Goal: Task Accomplishment & Management: Manage account settings

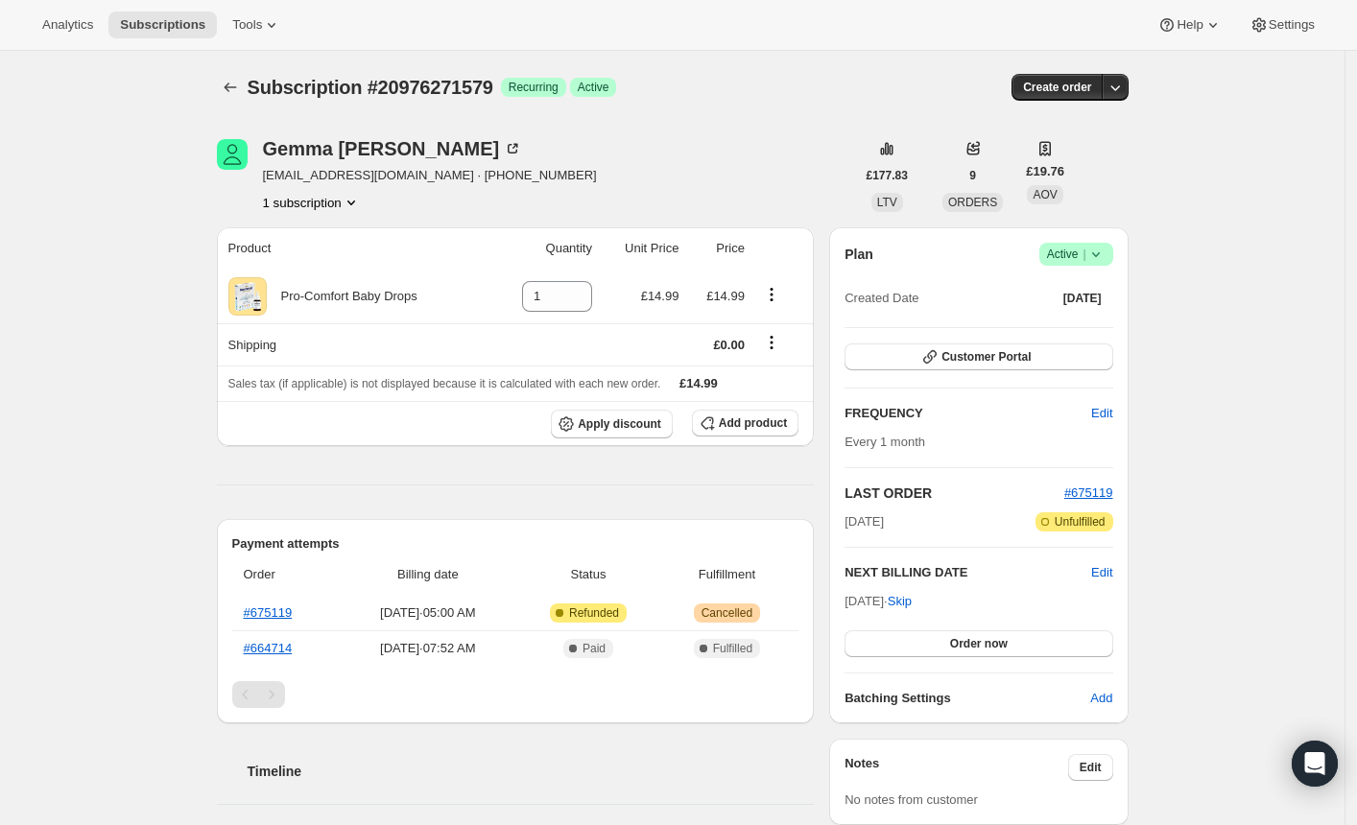
click at [1105, 254] on icon at bounding box center [1095, 254] width 19 height 19
click at [1038, 326] on span "Cancel subscription" at bounding box center [1074, 324] width 108 height 14
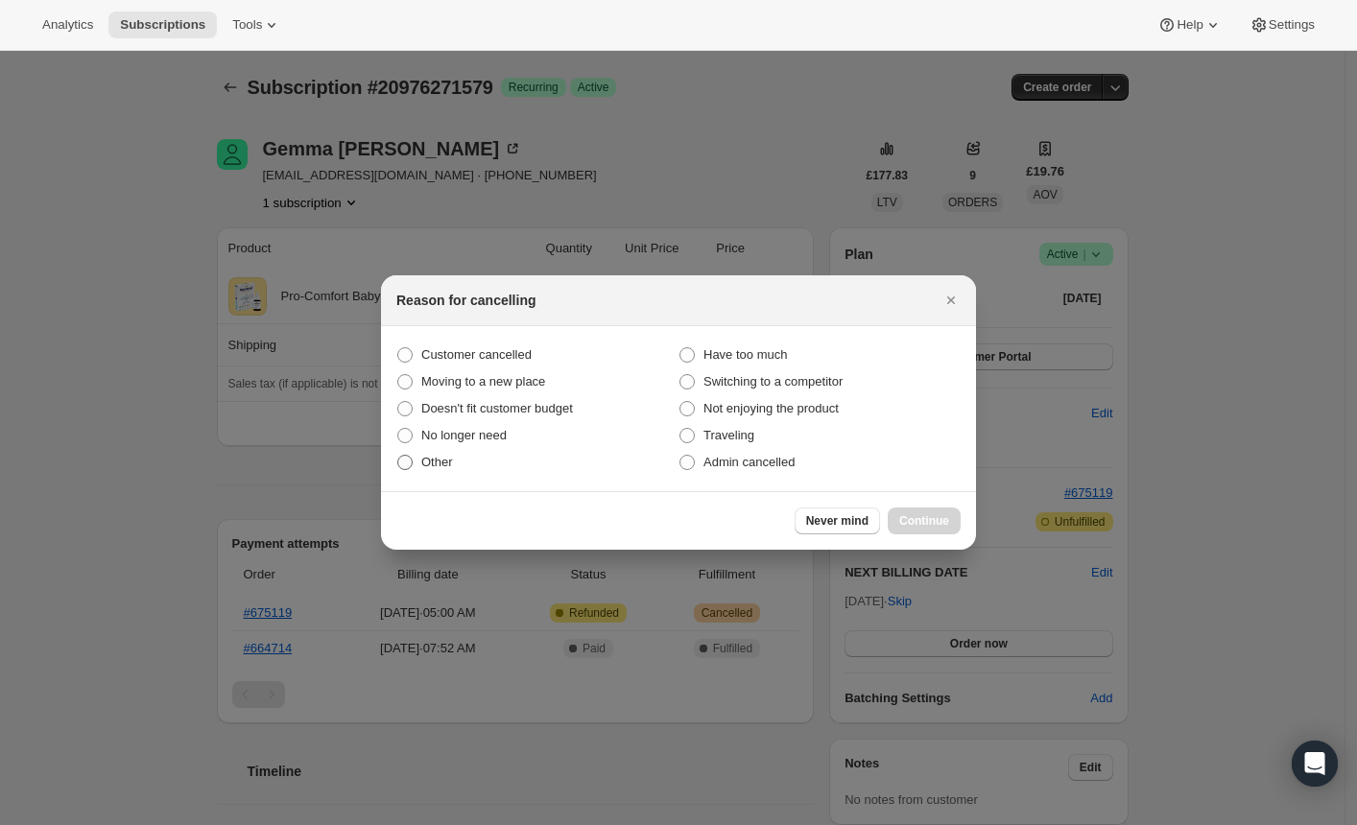
click at [412, 464] on span ":rbh:" at bounding box center [404, 462] width 15 height 15
click at [398, 456] on input "Other" at bounding box center [397, 455] width 1 height 1
radio input "true"
click at [914, 517] on span "Continue" at bounding box center [924, 520] width 50 height 15
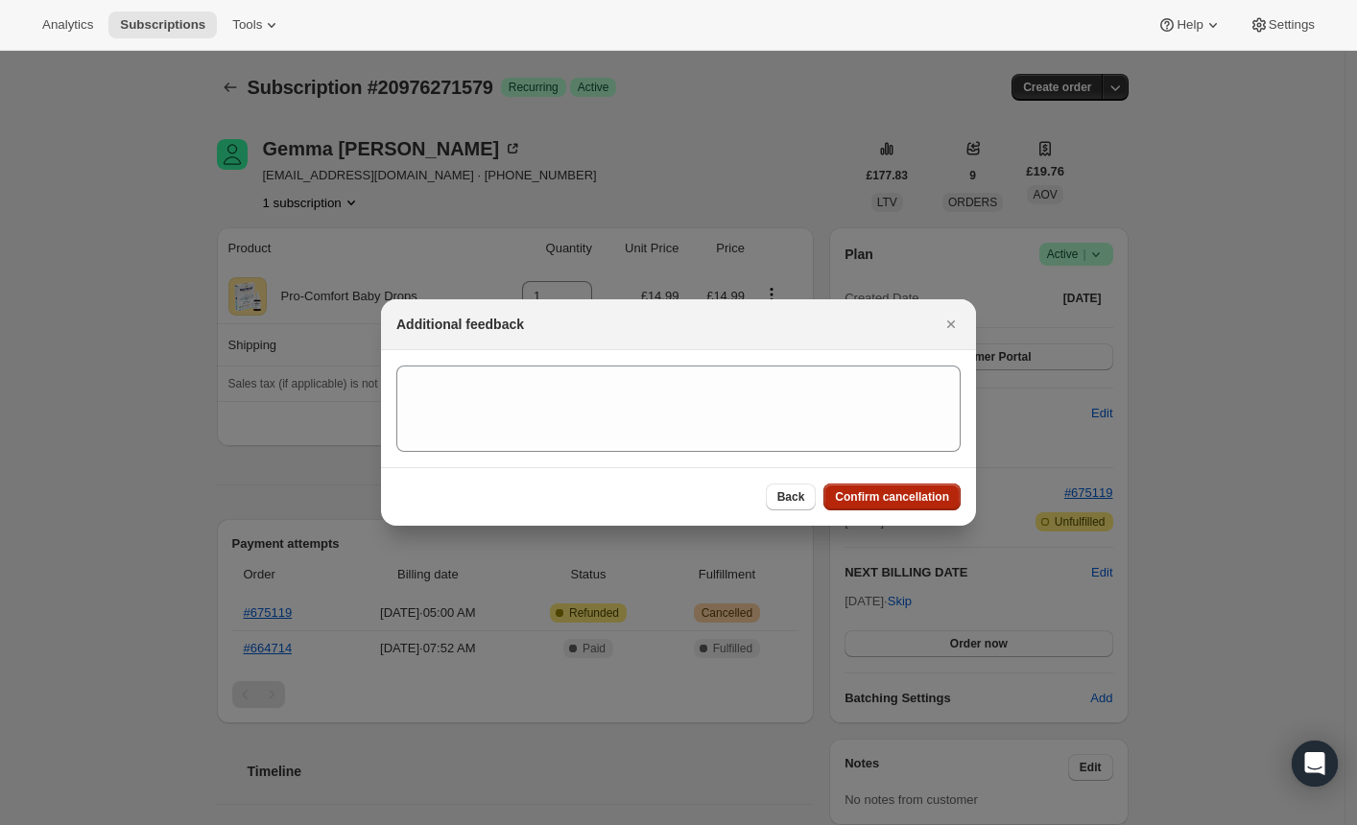
click at [892, 501] on span "Confirm cancellation" at bounding box center [892, 496] width 114 height 15
